Goal: Obtain resource: Download file/media

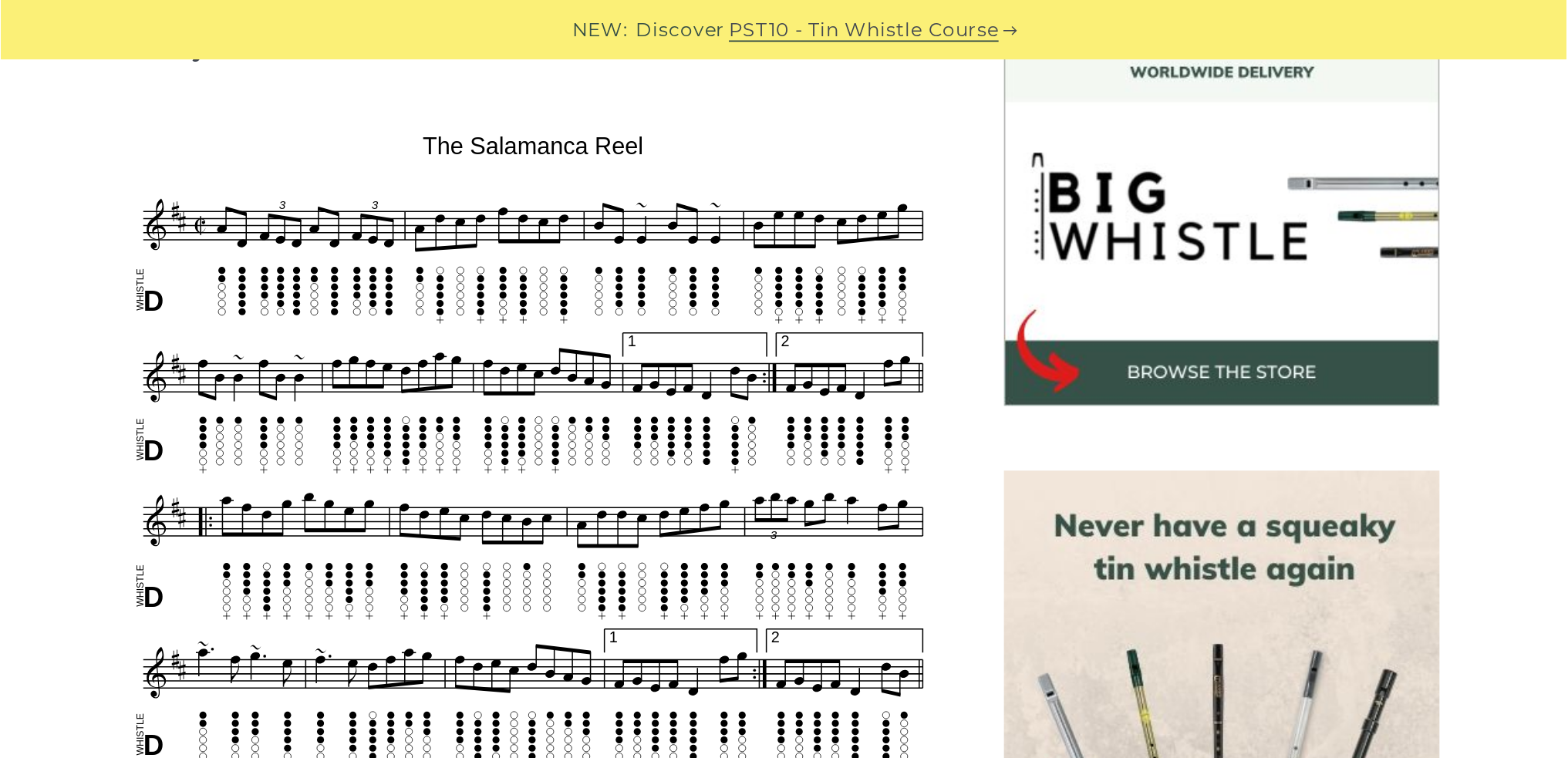
scroll to position [462, 0]
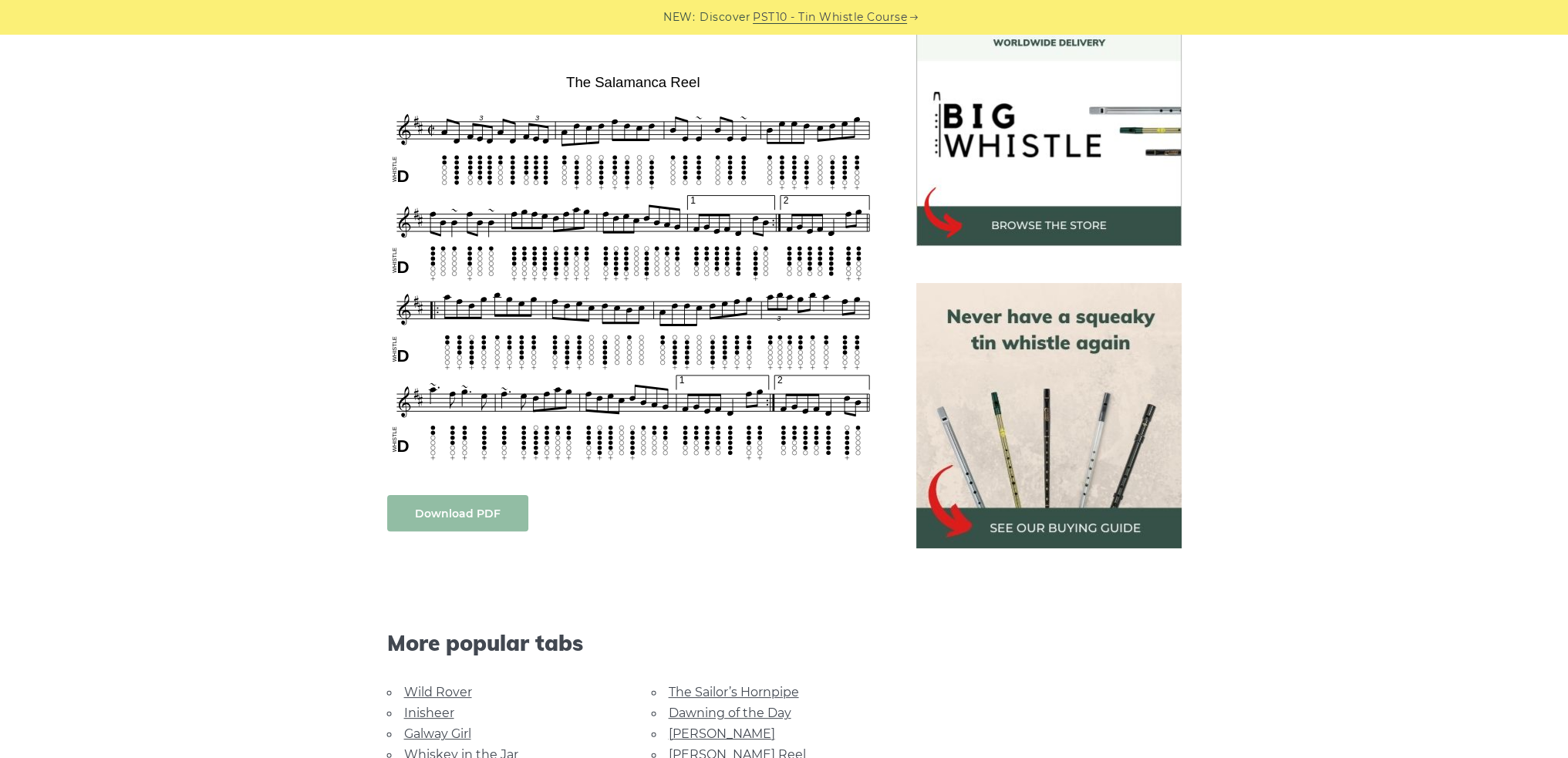
click at [447, 498] on link "Download PDF" at bounding box center [457, 513] width 141 height 36
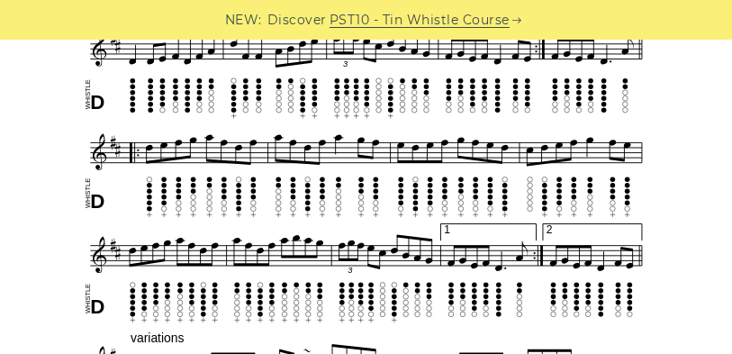
scroll to position [665, 0]
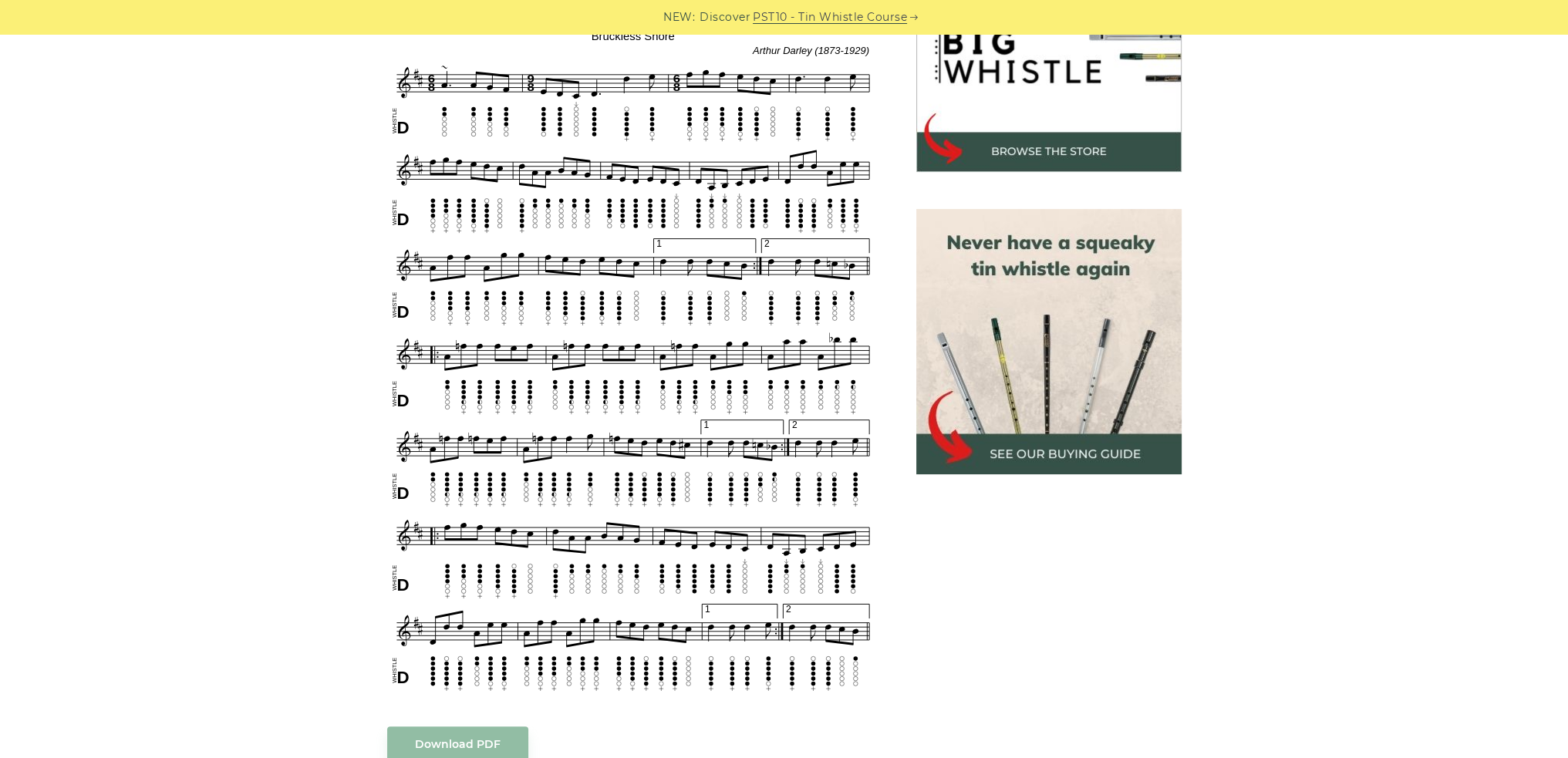
scroll to position [509, 0]
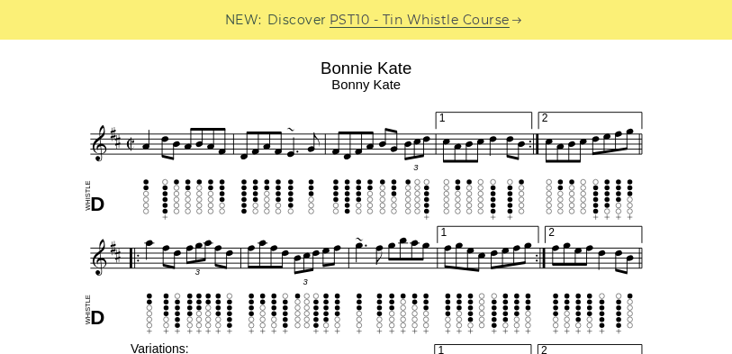
scroll to position [504, 0]
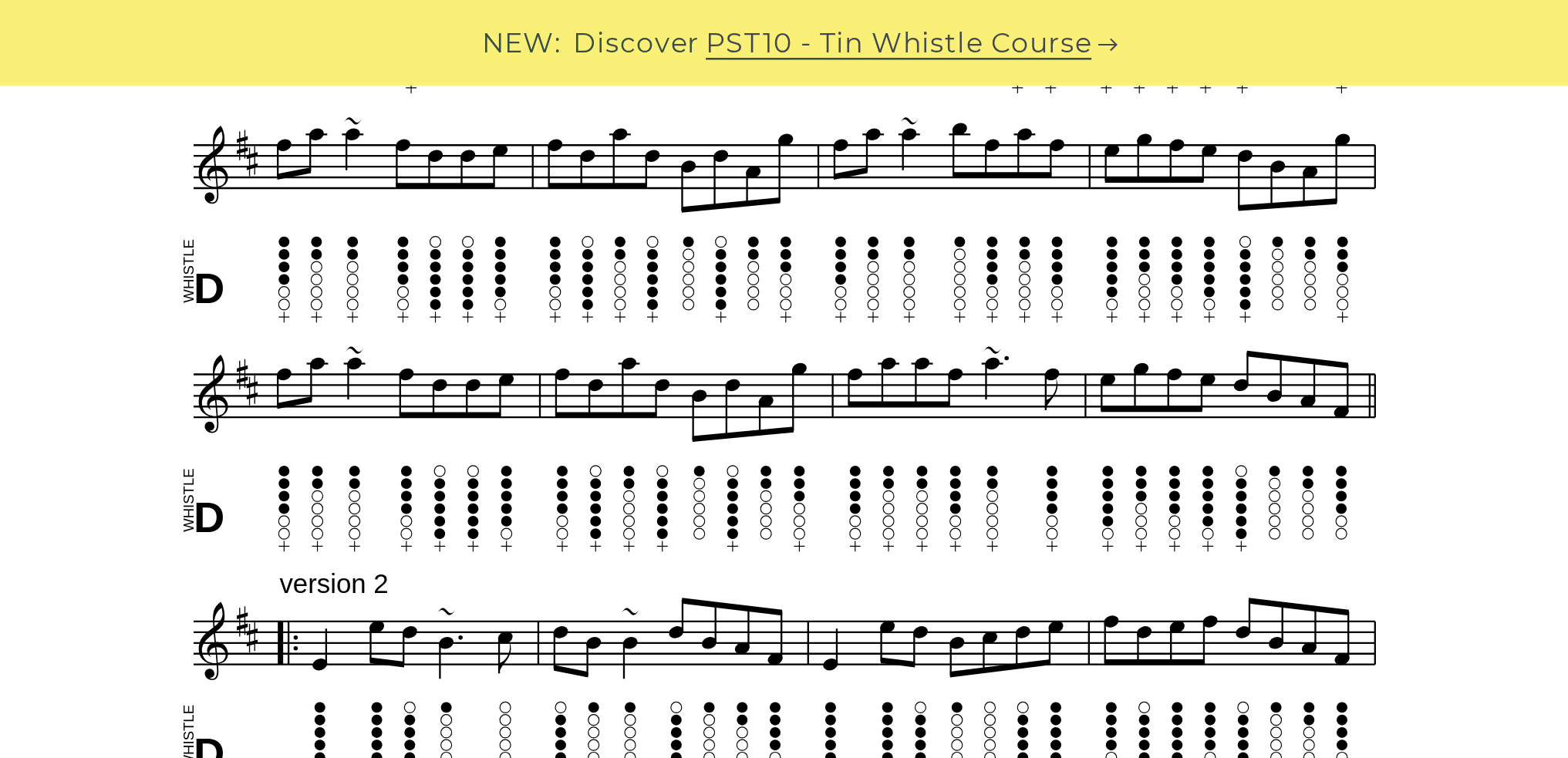
scroll to position [674, 0]
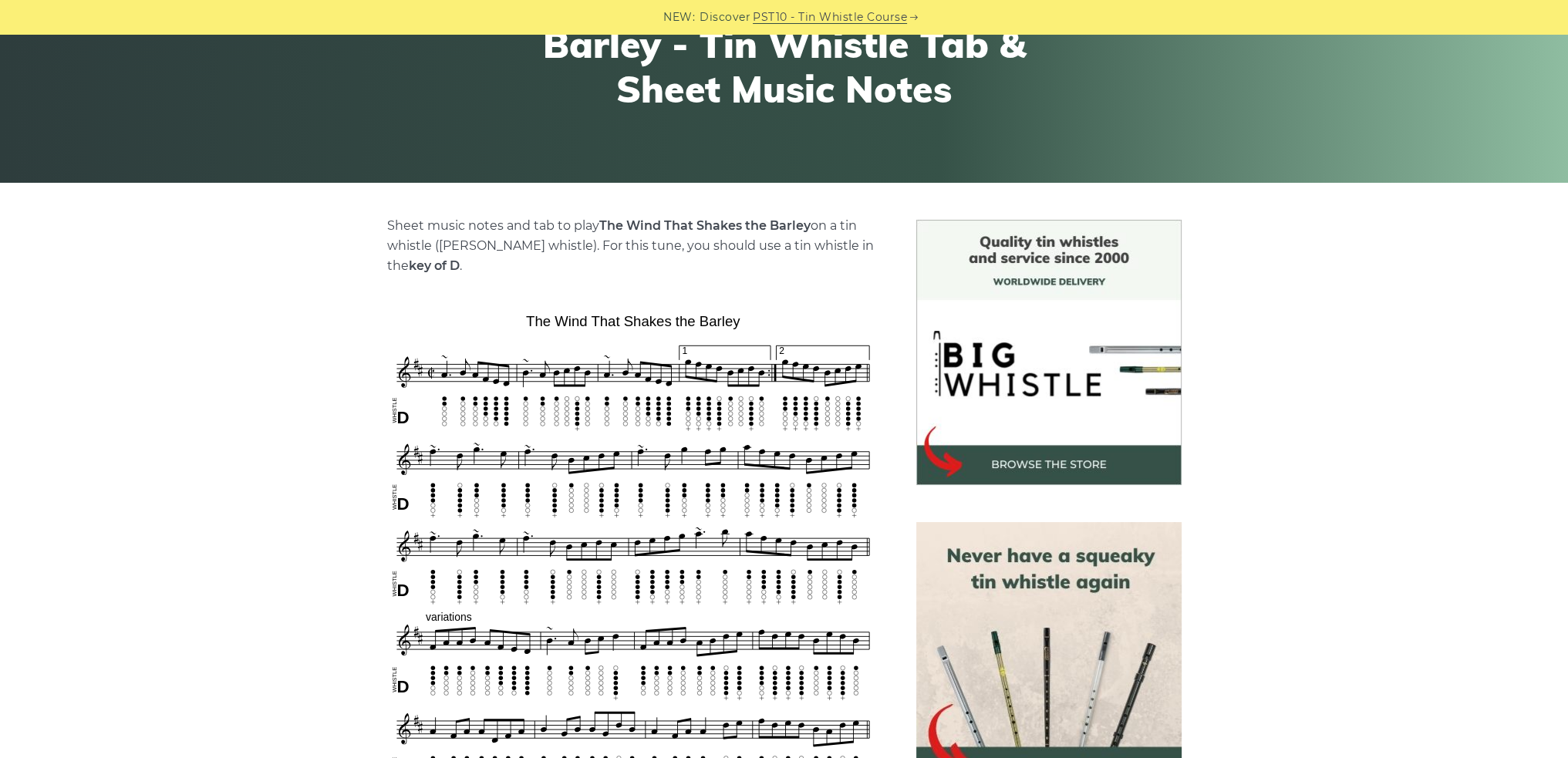
scroll to position [231, 0]
